Goal: Transaction & Acquisition: Book appointment/travel/reservation

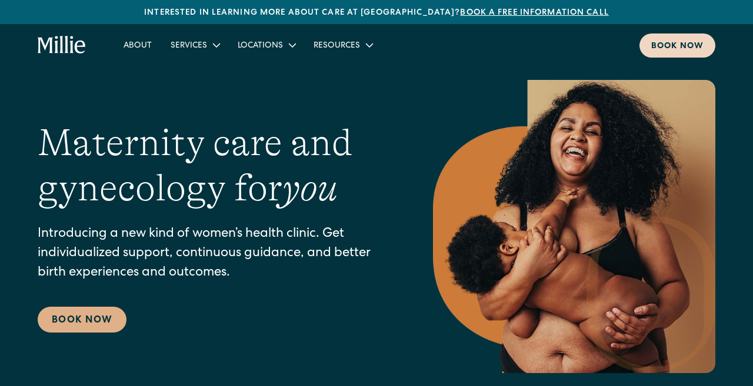
click at [667, 41] on div "Book now" at bounding box center [677, 47] width 52 height 12
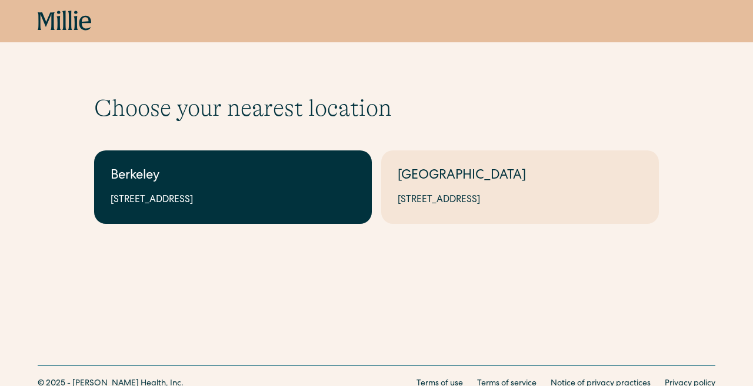
click at [285, 156] on link "Berkeley 2999 Regent St, Suite 524, Berkeley, CA 94705" at bounding box center [233, 188] width 278 height 74
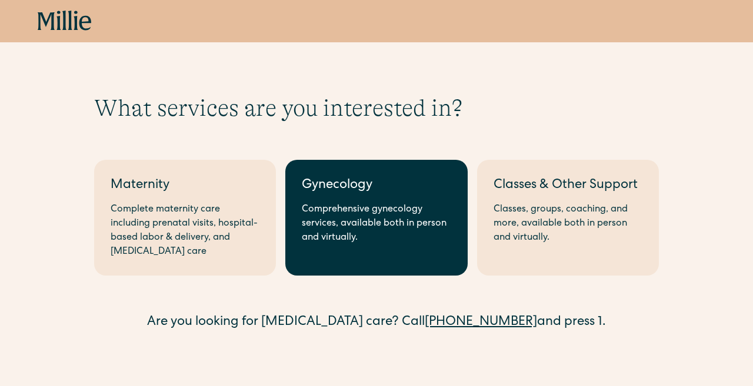
click at [362, 228] on div "Comprehensive gynecology services, available both in person and virtually." at bounding box center [376, 224] width 149 height 42
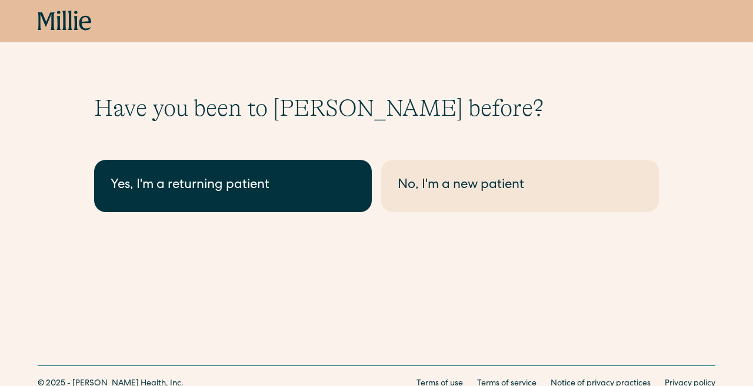
click at [306, 195] on div "Yes, I'm a returning patient" at bounding box center [233, 185] width 245 height 19
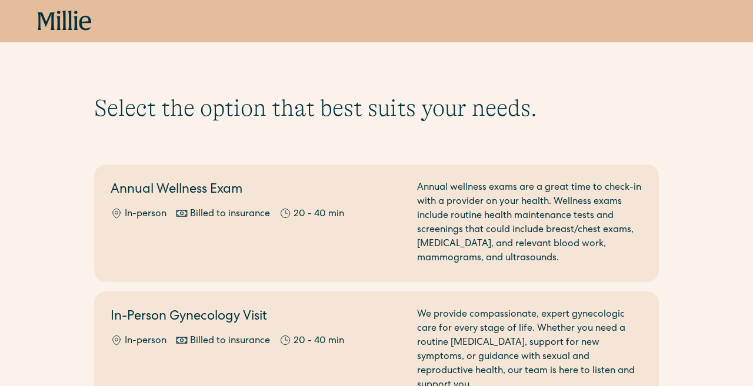
click at [306, 195] on h2 "Annual Wellness Exam" at bounding box center [257, 190] width 292 height 19
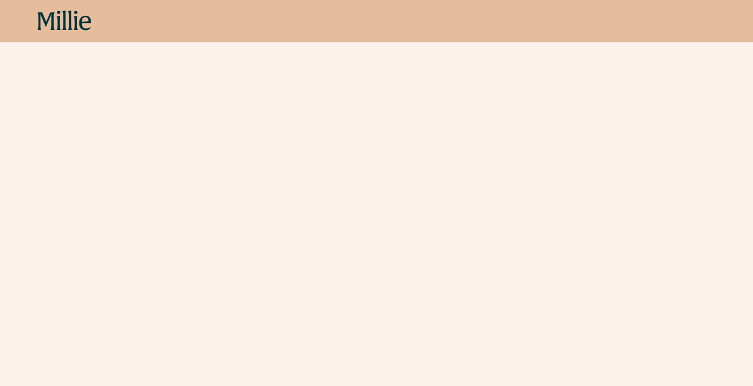
scroll to position [318, 0]
